Goal: Check status: Check status

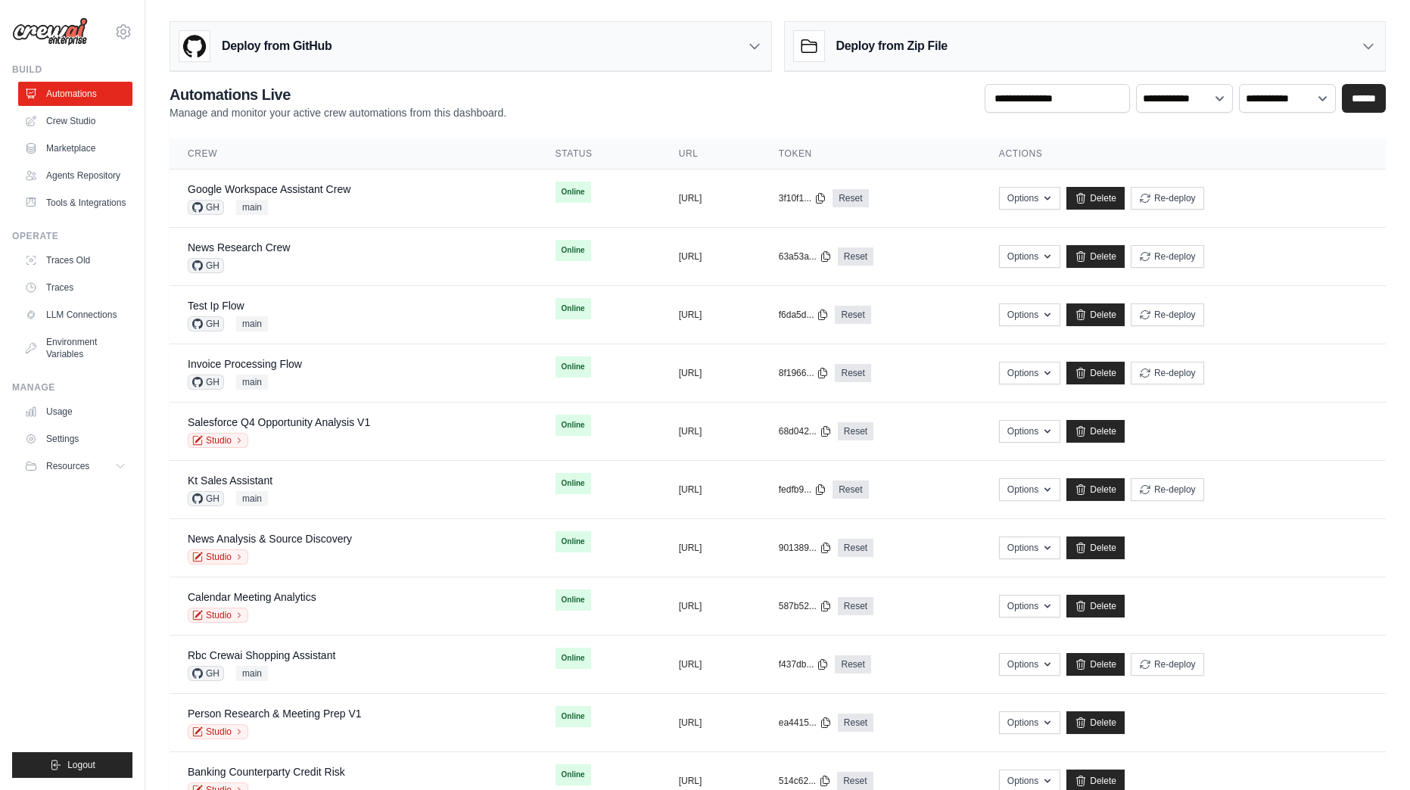
click at [117, 22] on div "mike@crewai.com CrewAI Internal Org Gelato MP@Crew CrewAI Demo Account" at bounding box center [72, 24] width 120 height 48
click at [123, 24] on icon at bounding box center [123, 32] width 18 height 18
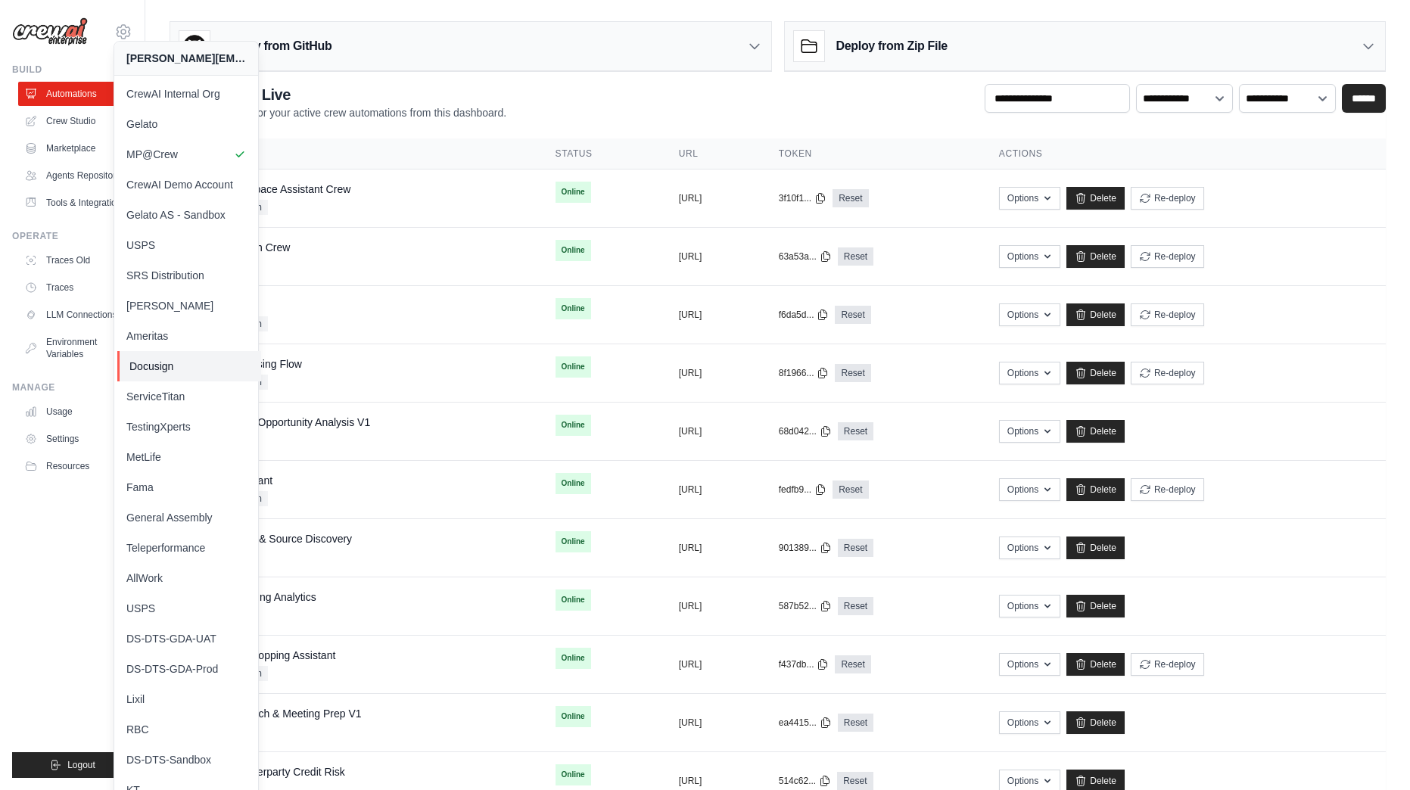
click at [184, 363] on span "Docusign" at bounding box center [189, 366] width 120 height 15
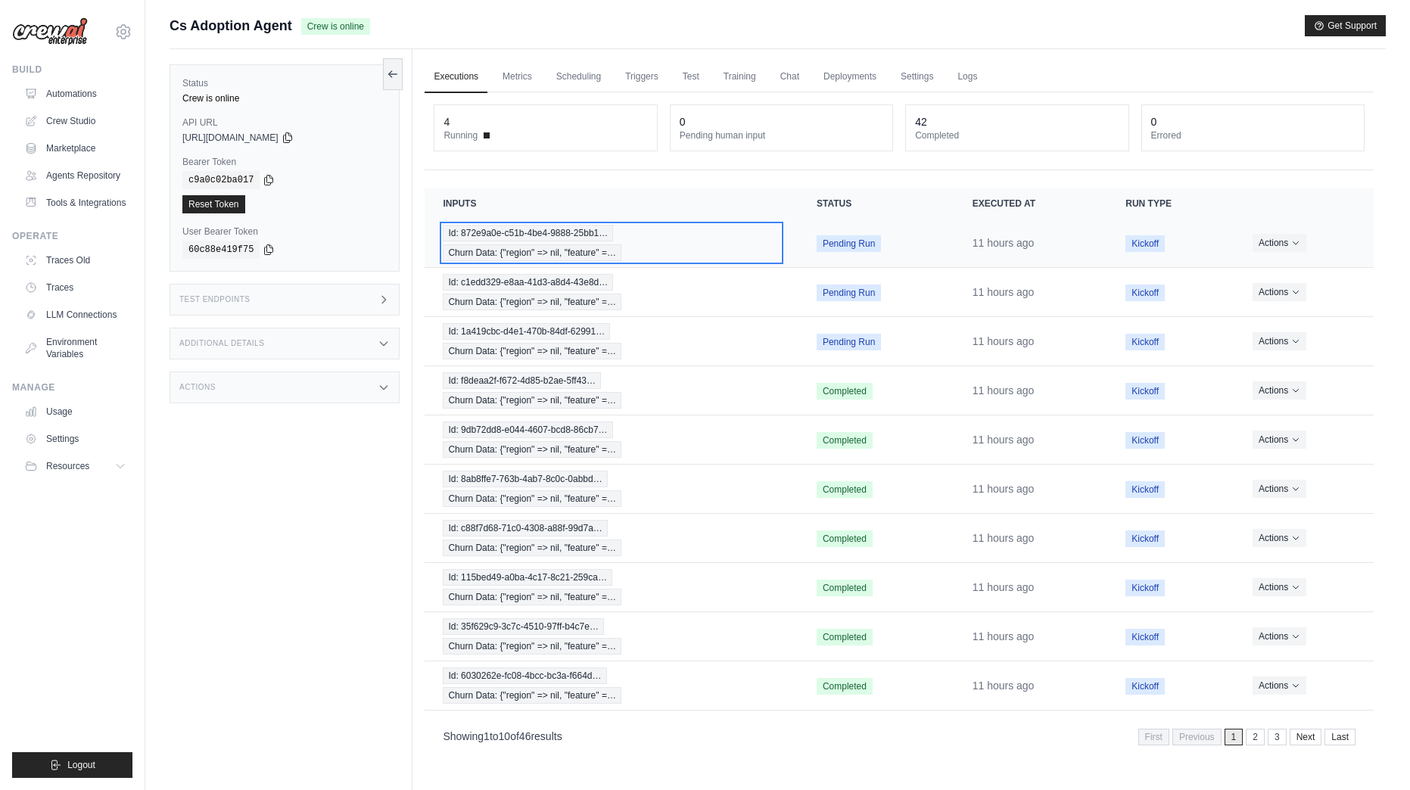
click at [561, 241] on div "Id: 872e9a0e-c51b-4be4-9888-25bb1… Churn Data: {"region" => nil, "feature" =…" at bounding box center [611, 243] width 337 height 36
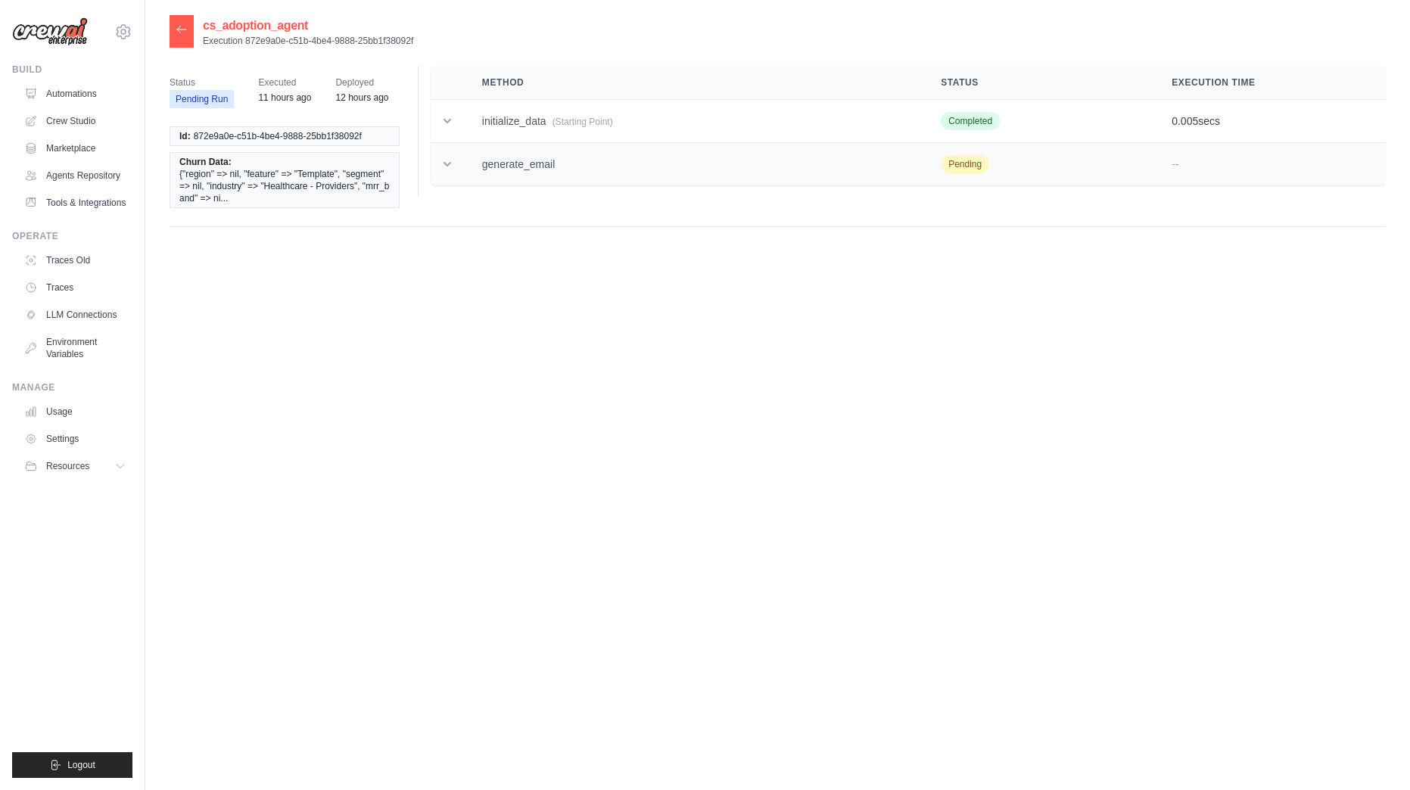
click at [455, 173] on td at bounding box center [447, 164] width 33 height 43
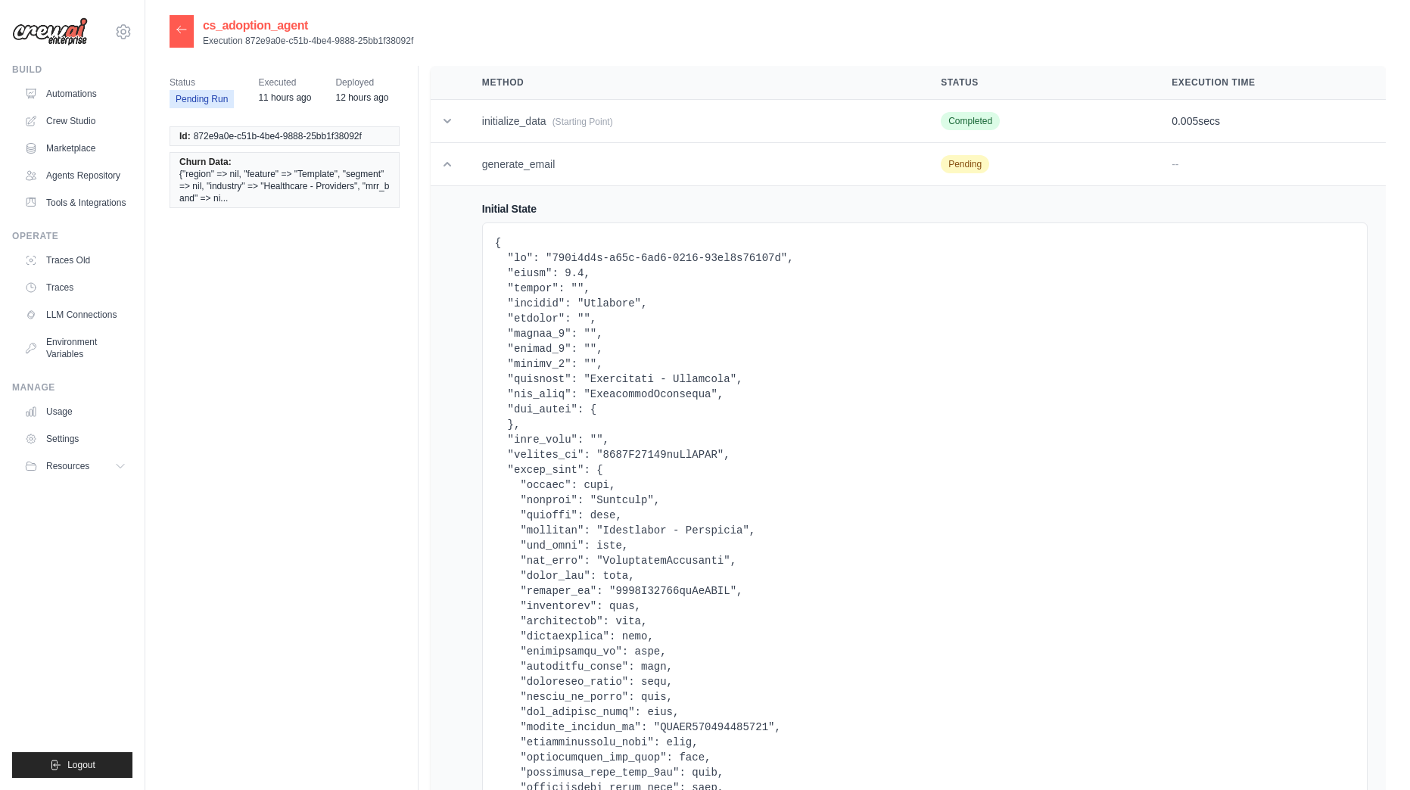
click at [171, 35] on div at bounding box center [181, 31] width 24 height 33
click at [182, 30] on icon at bounding box center [182, 29] width 12 height 12
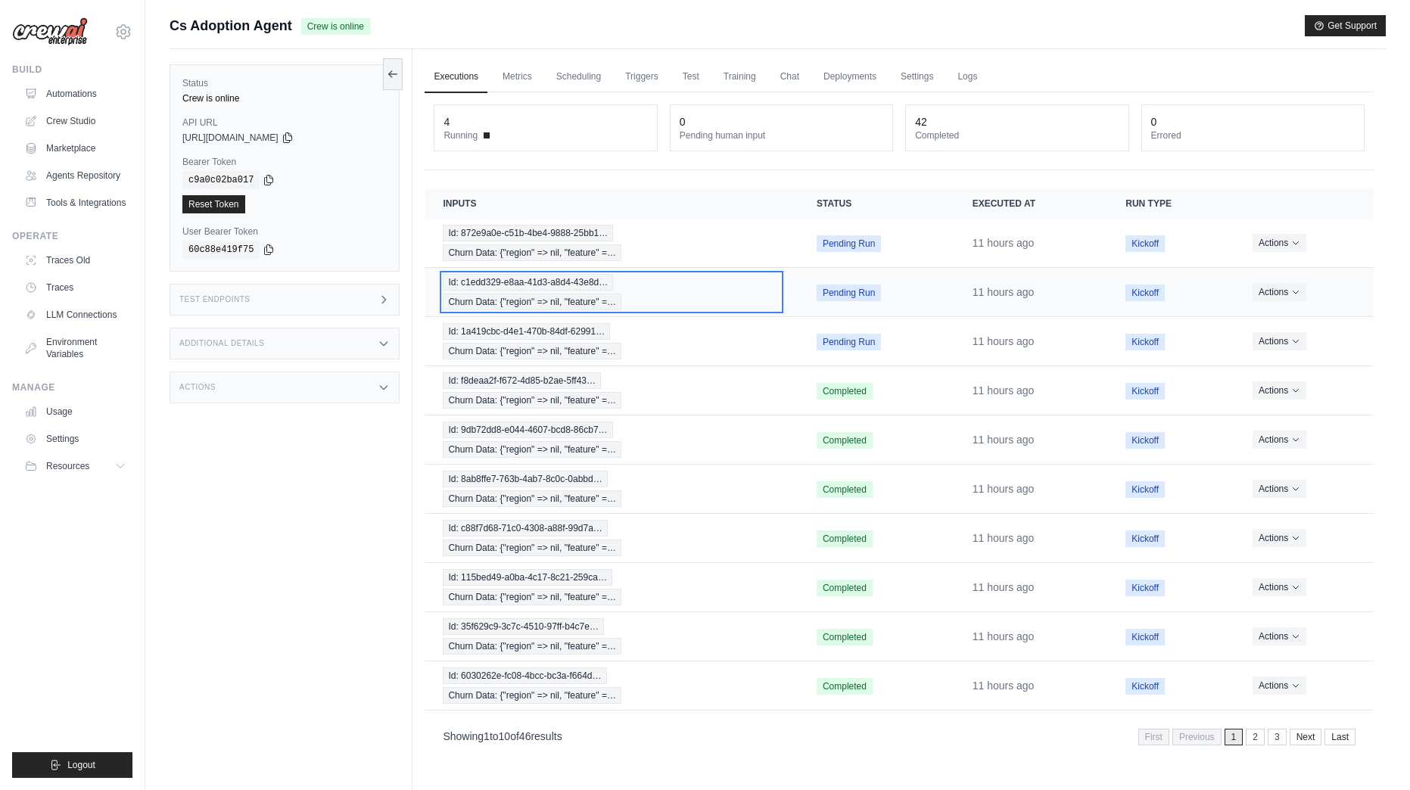
click at [508, 292] on div "Id: c1edd329-e8aa-41d3-a8d4-43e8d… Churn Data: {"region" => nil, "feature" =…" at bounding box center [611, 292] width 337 height 36
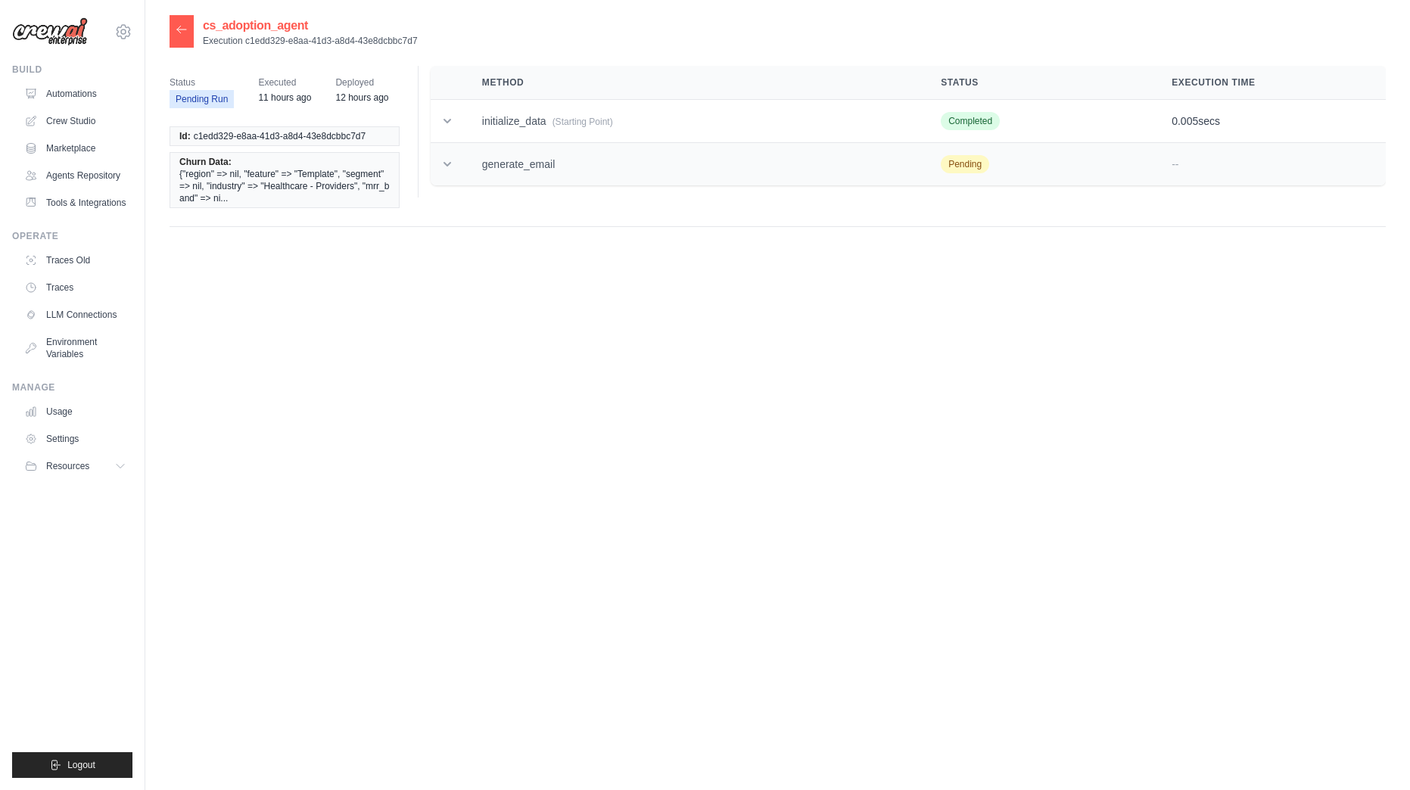
click at [447, 166] on icon at bounding box center [447, 164] width 8 height 5
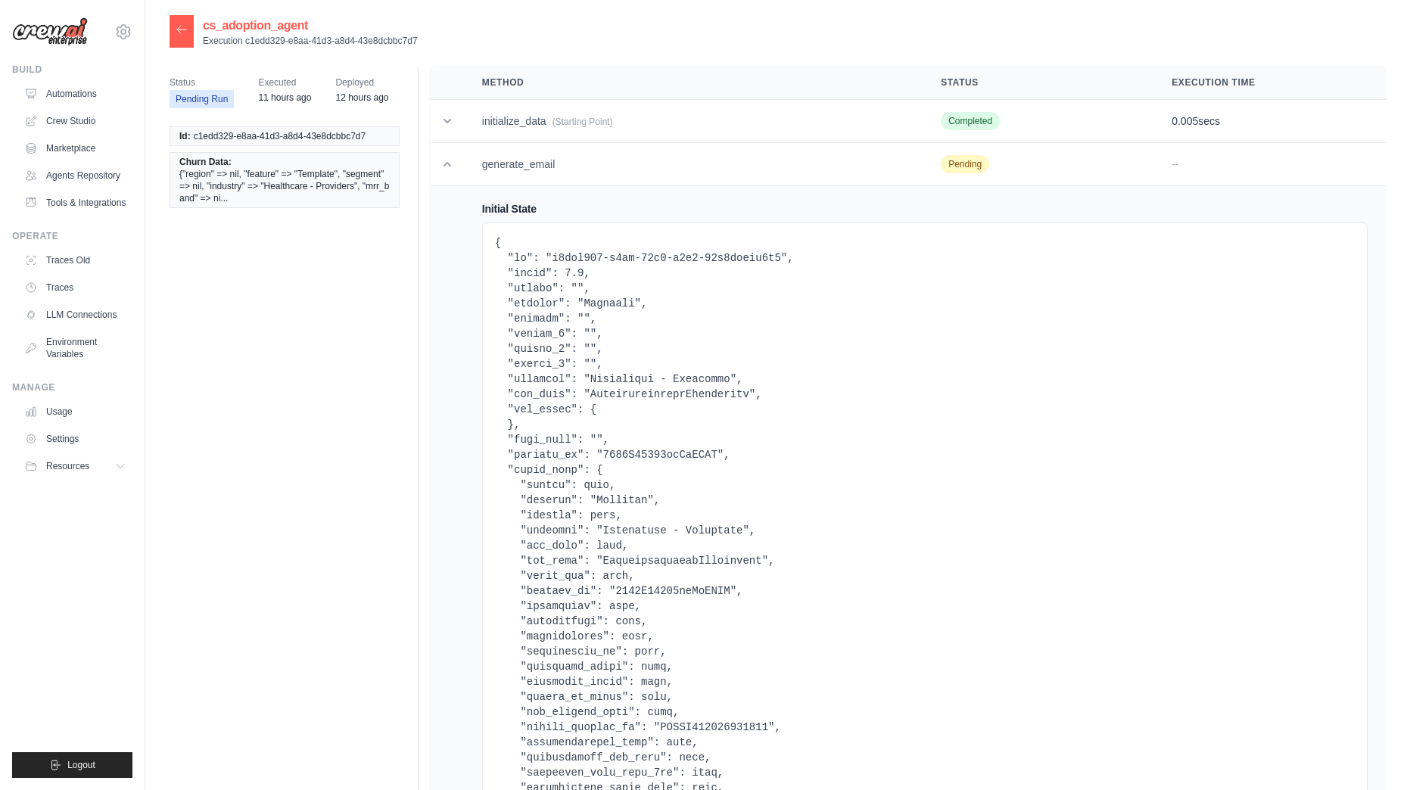
click at [181, 37] on div at bounding box center [181, 31] width 24 height 33
click at [180, 33] on icon at bounding box center [182, 29] width 12 height 12
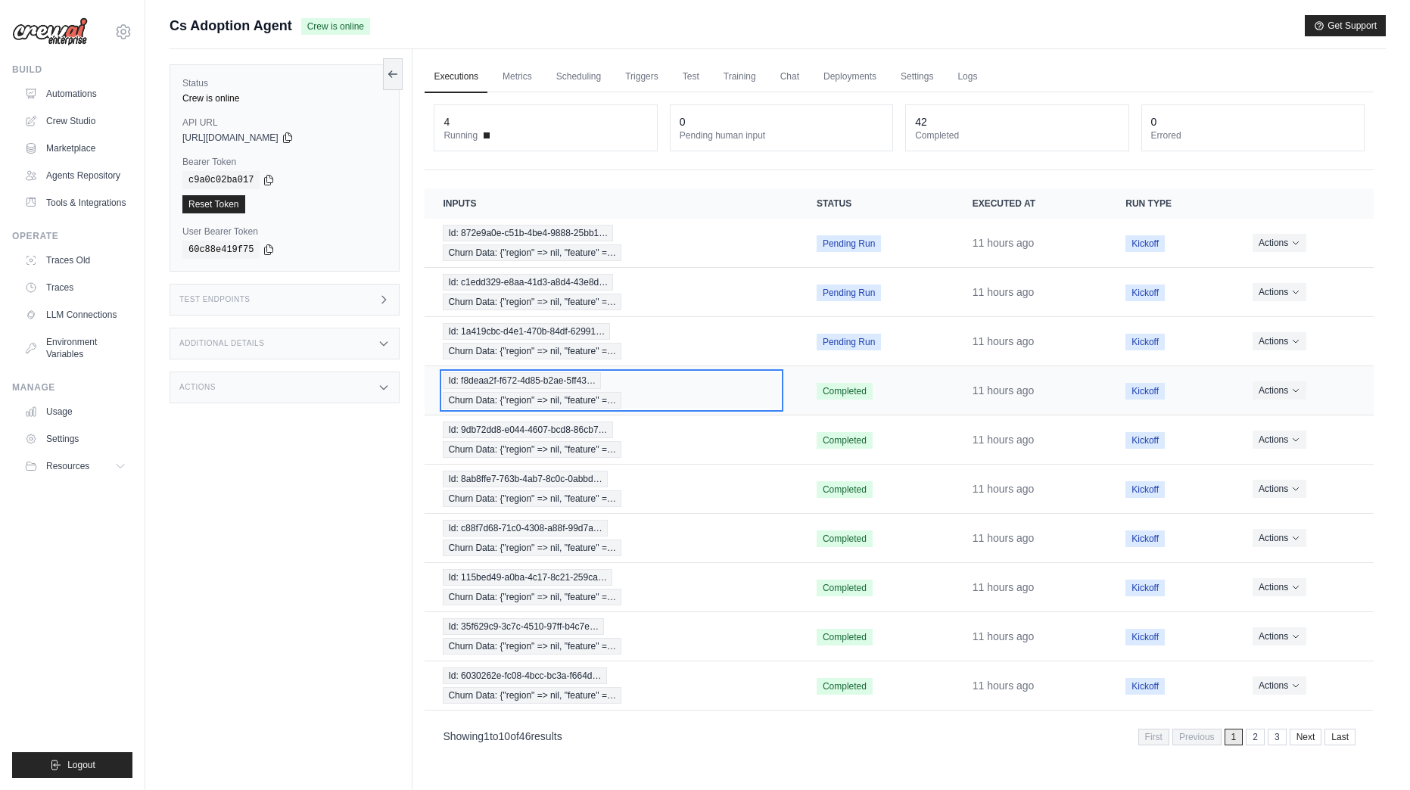
click at [549, 396] on span "Churn Data: {"region" => nil, "feature" =…" at bounding box center [532, 400] width 179 height 17
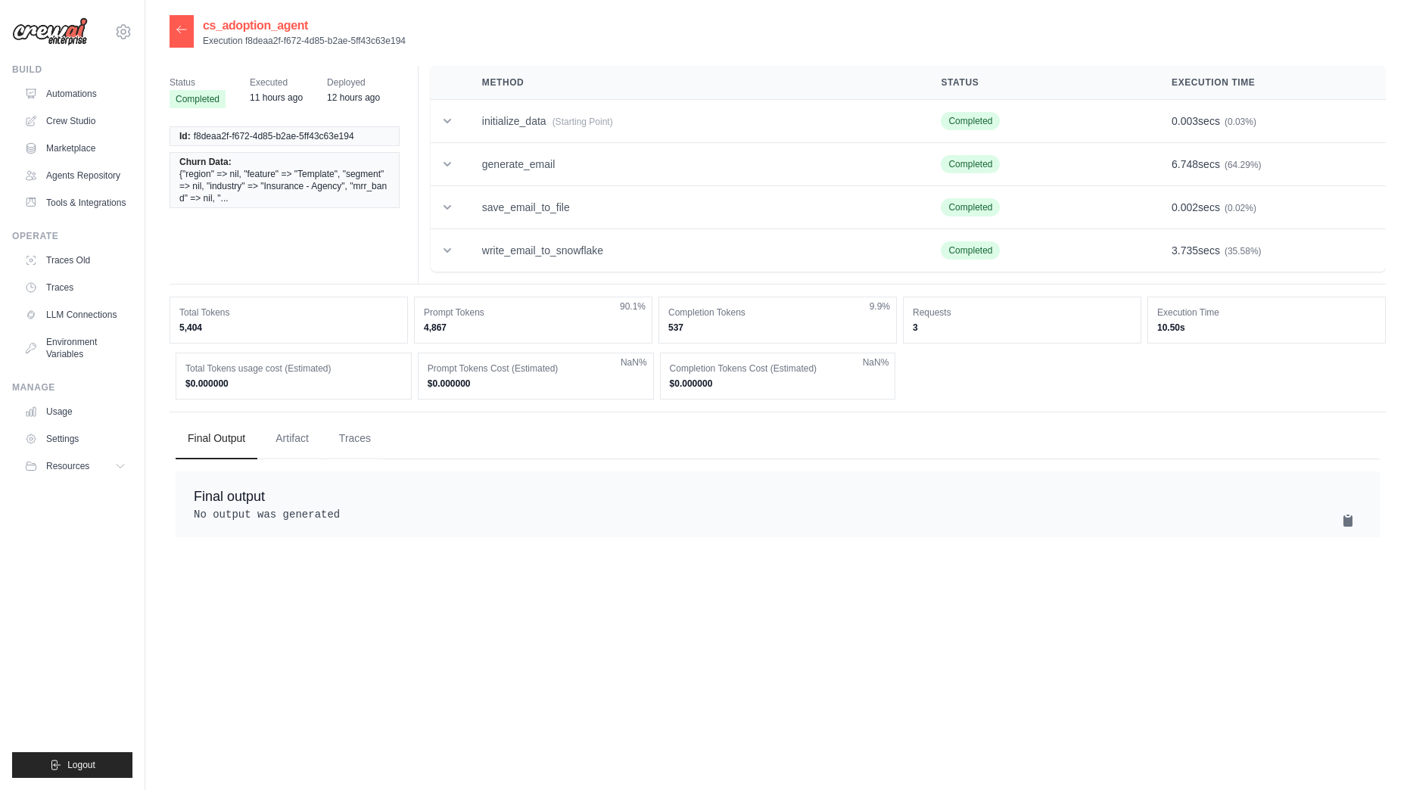
click at [183, 30] on icon at bounding box center [181, 29] width 9 height 7
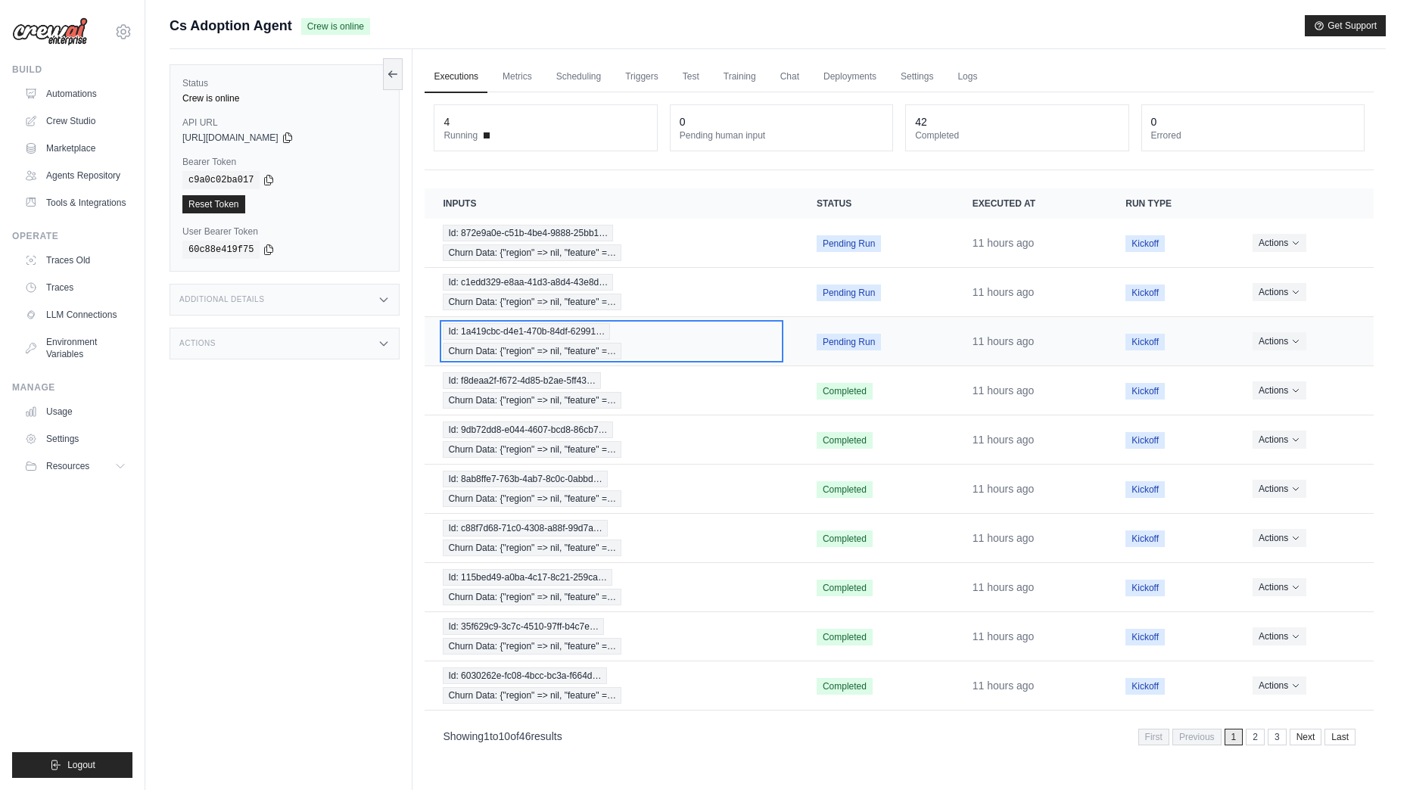
click at [568, 358] on span "Churn Data: {"region" => nil, "feature" =…" at bounding box center [532, 351] width 179 height 17
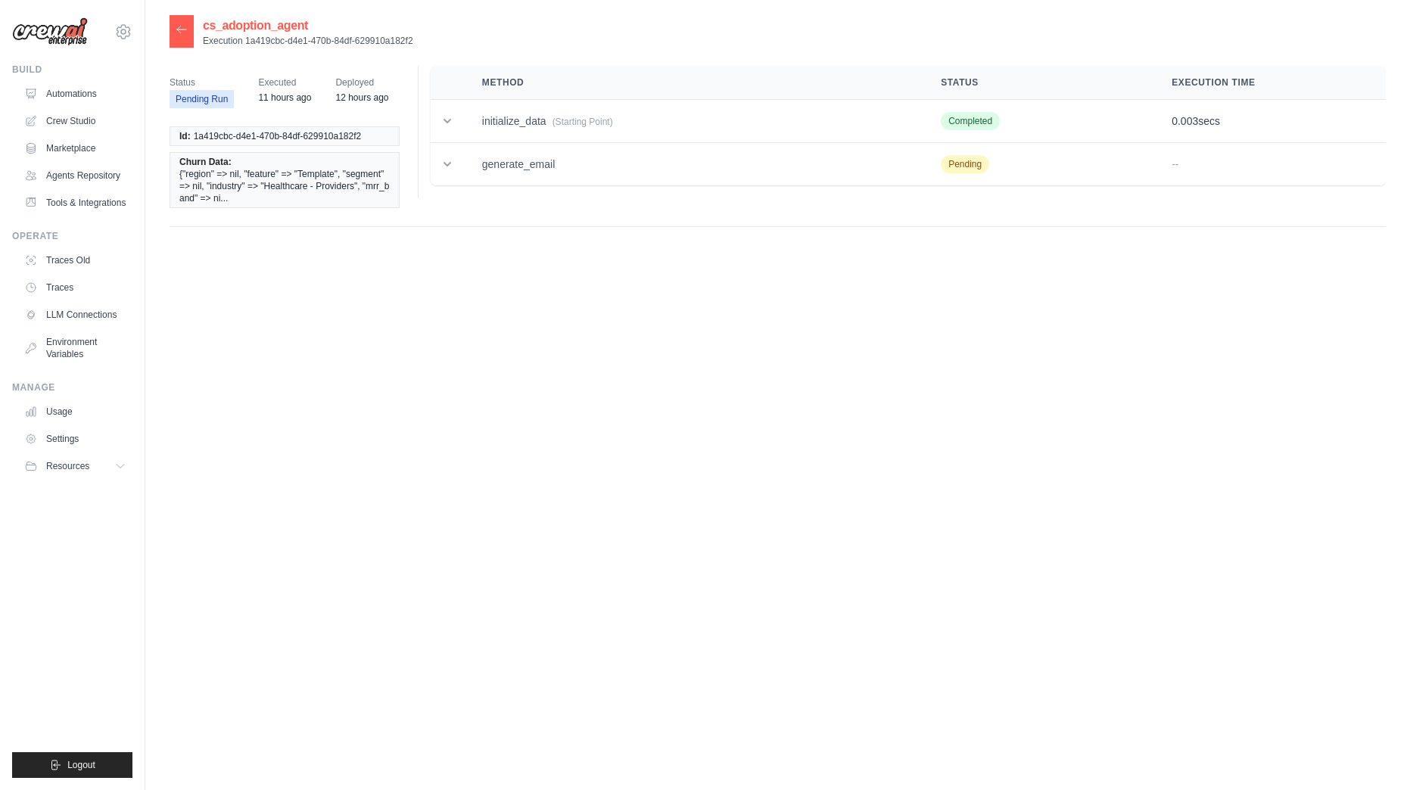
click at [176, 33] on div at bounding box center [181, 31] width 24 height 33
click at [179, 31] on icon at bounding box center [182, 29] width 12 height 12
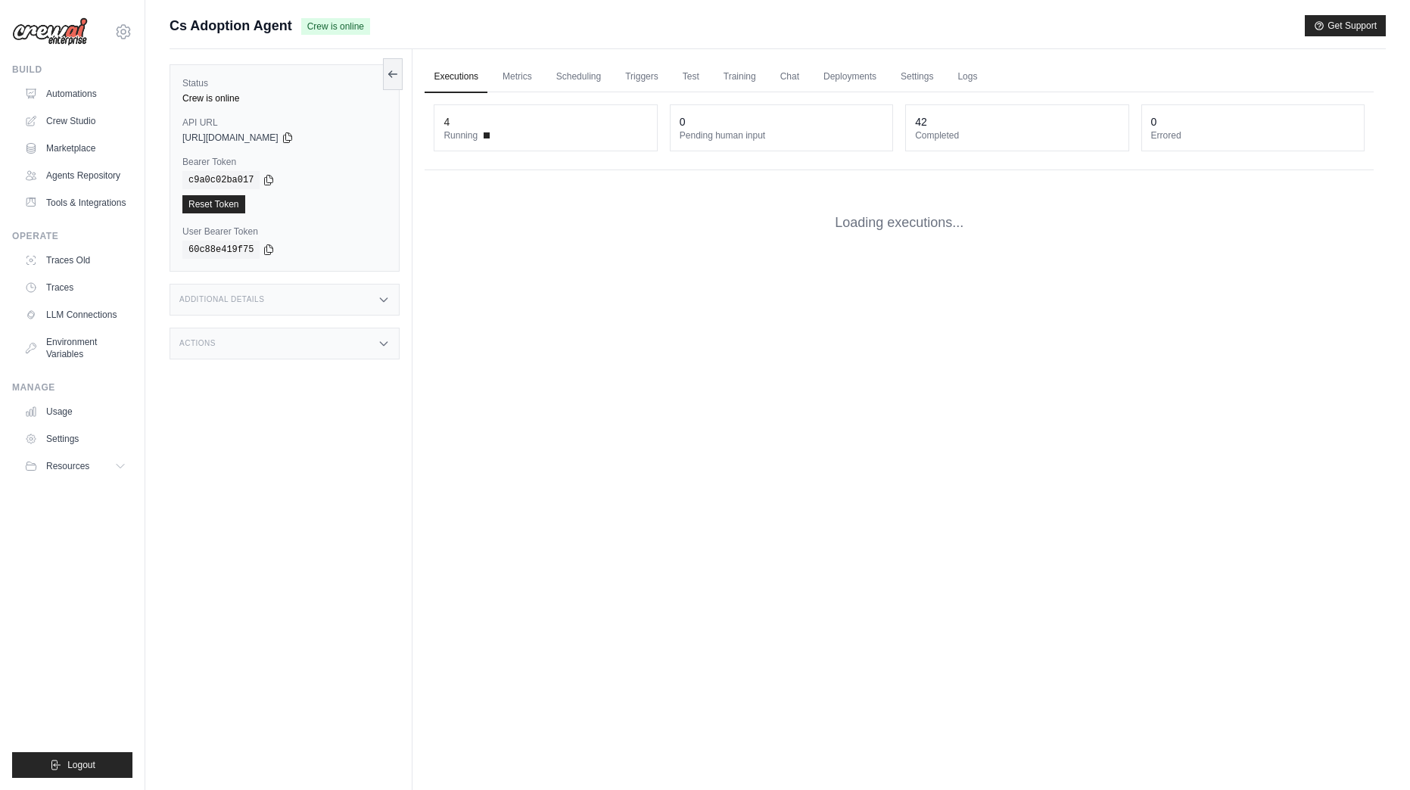
click at [460, 80] on link "Executions" at bounding box center [455, 77] width 63 height 32
click at [270, 496] on div "Status Crew is online API URL copied [URL][DOMAIN_NAME] Bearer Token copied c9a…" at bounding box center [290, 444] width 243 height 790
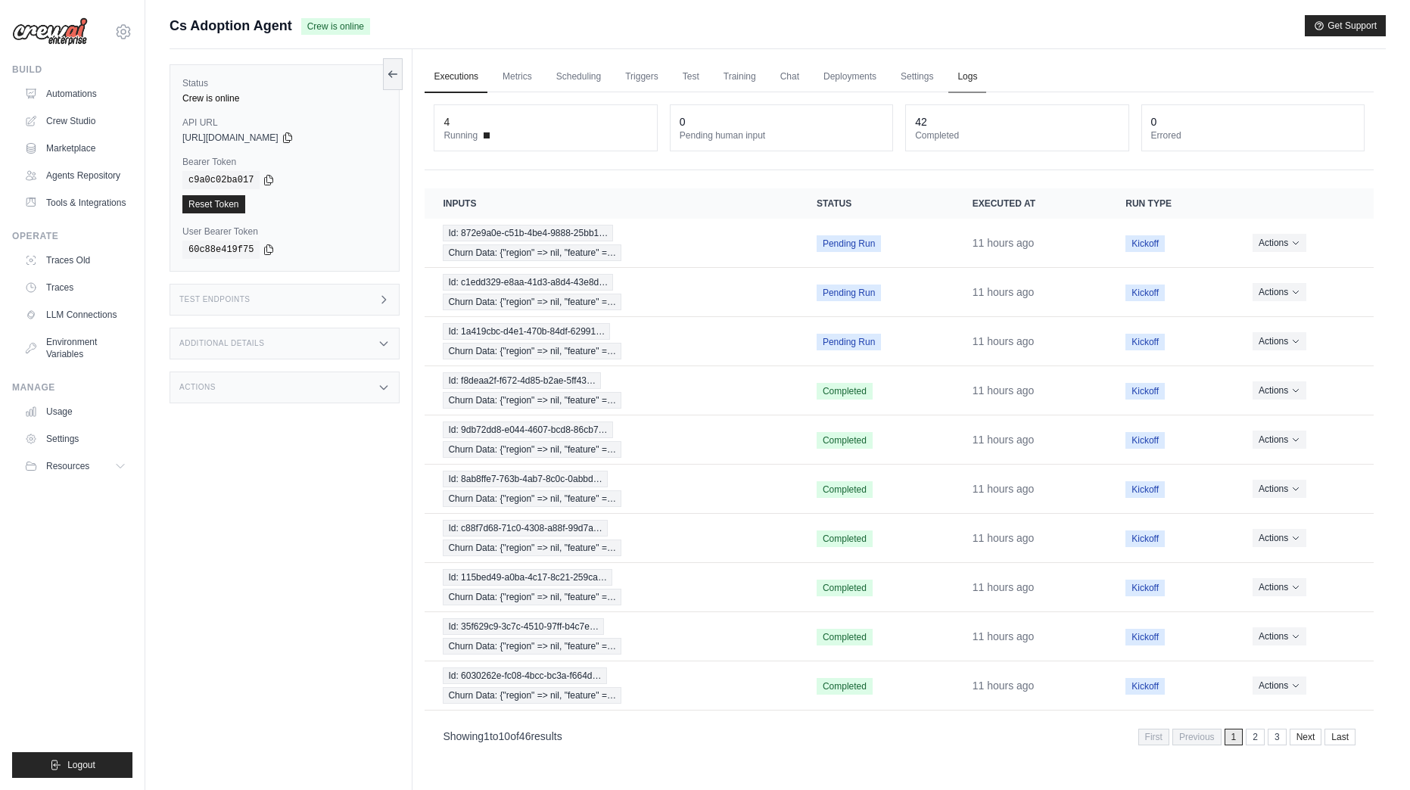
click at [972, 73] on link "Logs" at bounding box center [967, 77] width 38 height 32
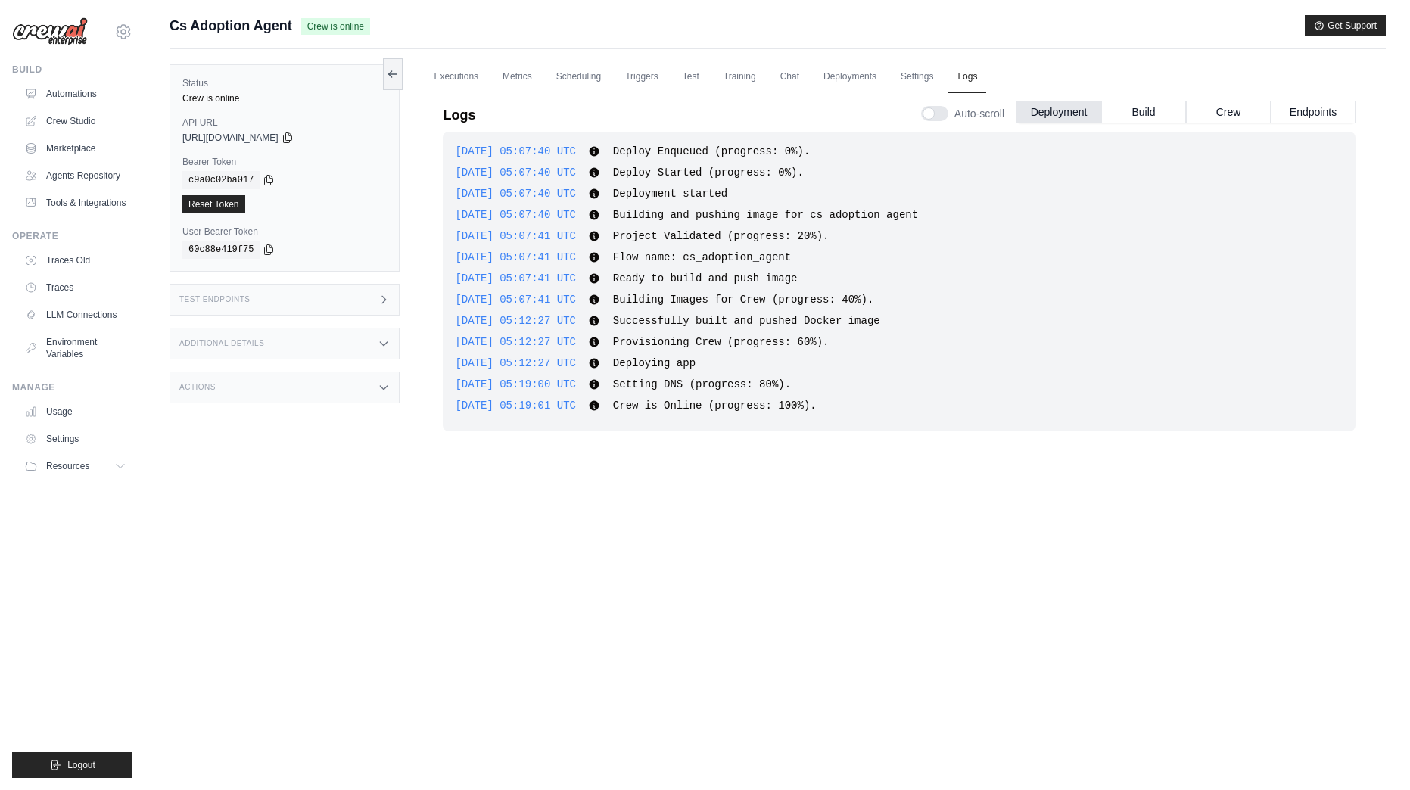
click at [1250, 117] on button "Crew" at bounding box center [1228, 112] width 85 height 23
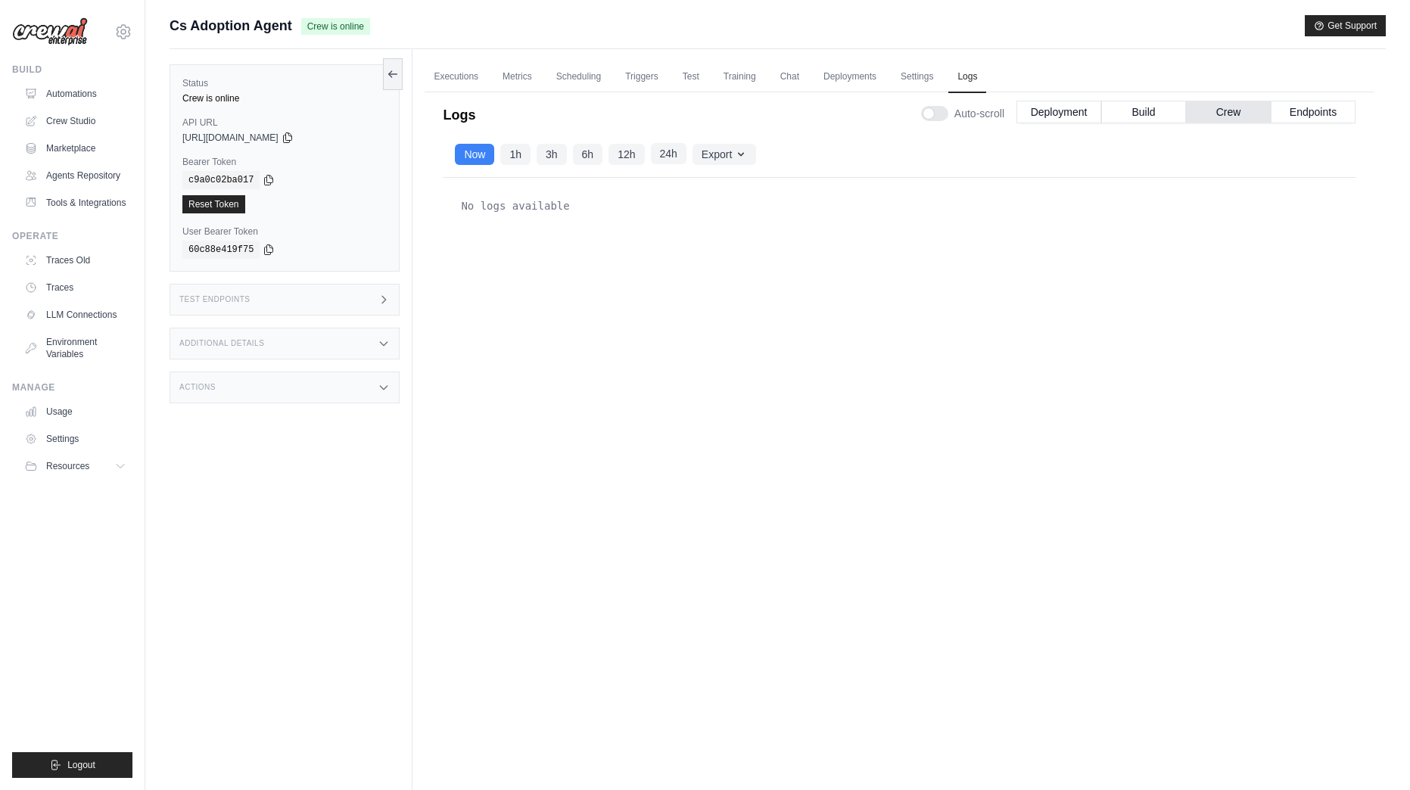
click at [673, 162] on button "24h" at bounding box center [669, 153] width 36 height 21
click at [1140, 116] on button "Build" at bounding box center [1143, 111] width 85 height 23
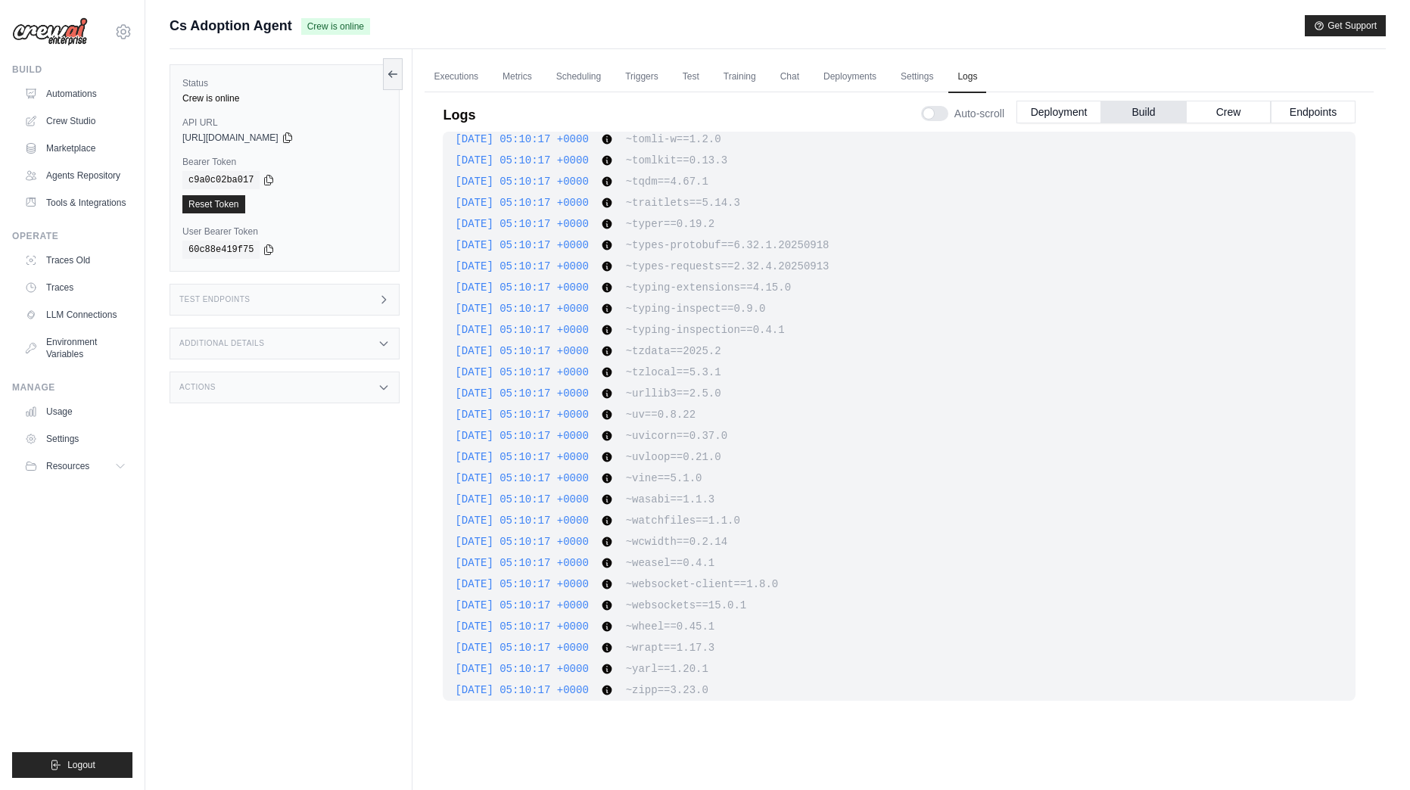
scroll to position [15620, 0]
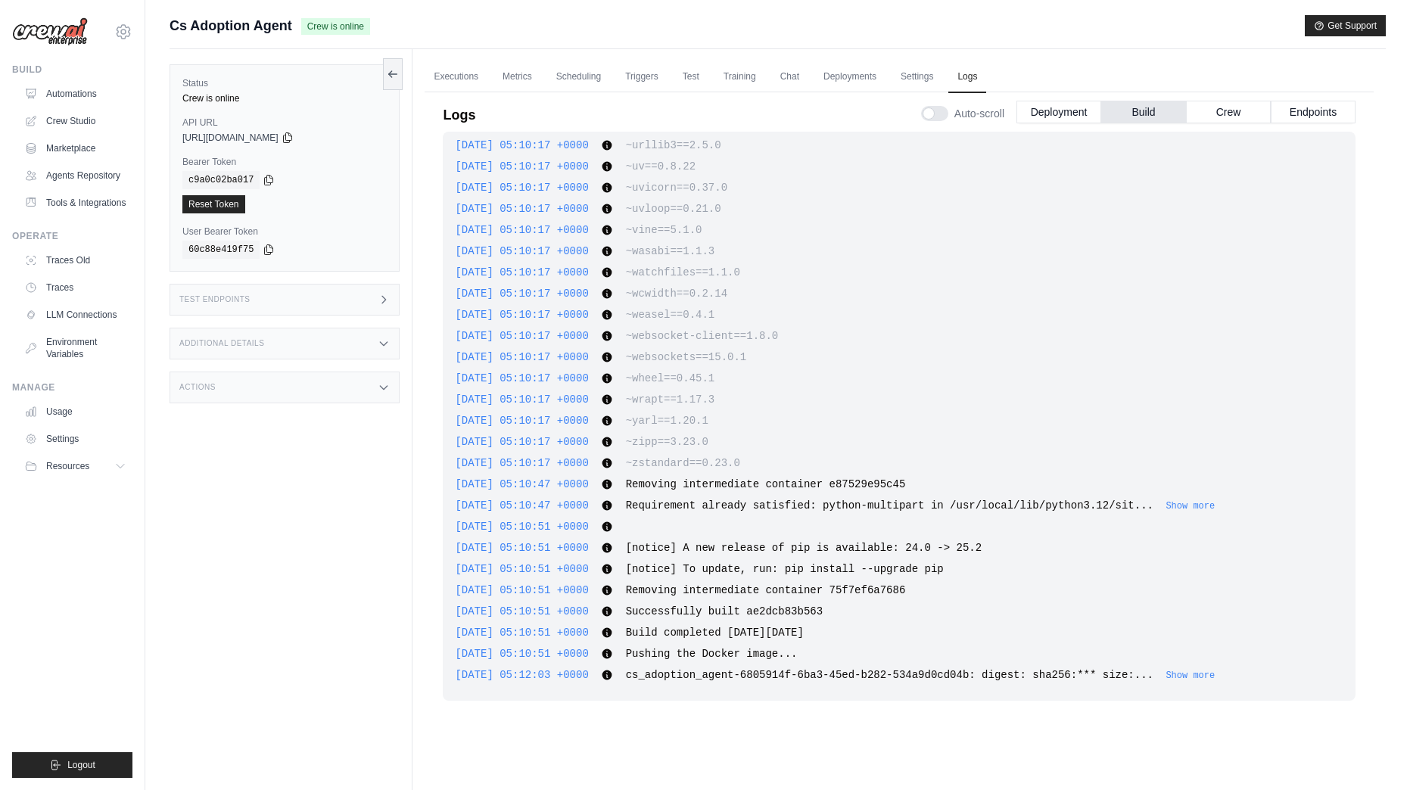
click at [247, 597] on div "Status Crew is online API URL copied [URL][DOMAIN_NAME] Bearer Token copied c9a…" at bounding box center [290, 444] width 243 height 790
